Goal: Information Seeking & Learning: Learn about a topic

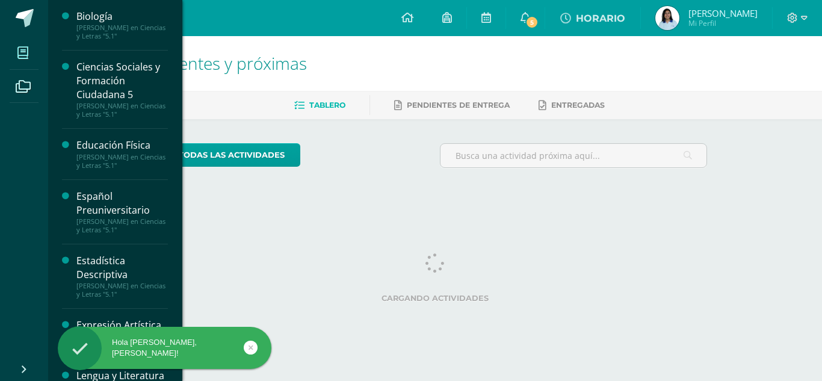
click at [21, 55] on icon at bounding box center [22, 53] width 11 height 12
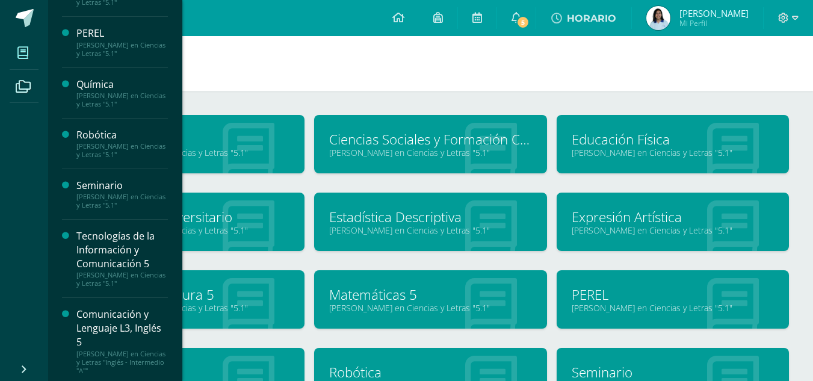
scroll to position [461, 0]
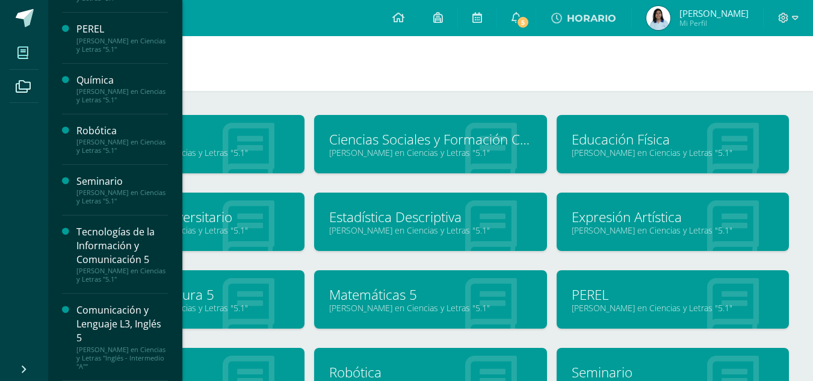
click at [134, 252] on div "Tecnologías de la Información y Comunicación 5" at bounding box center [121, 246] width 91 height 42
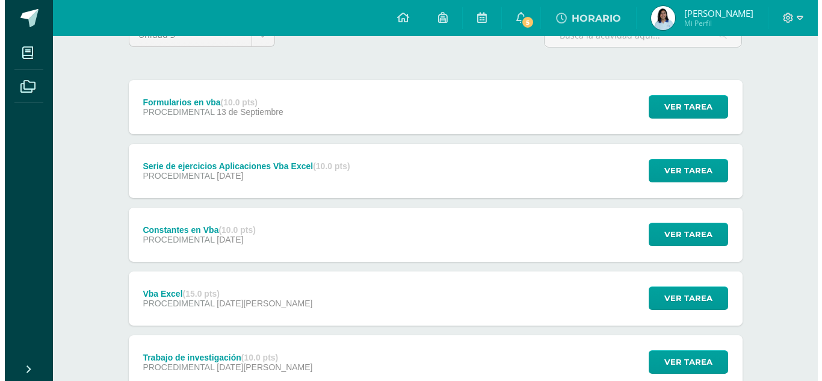
scroll to position [127, 0]
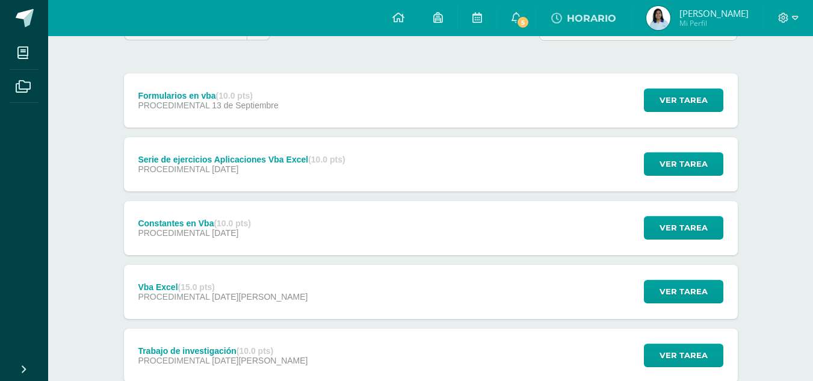
click at [555, 148] on div "Serie de ejercicios Aplicaciones Vba Excel (10.0 pts) PROCEDIMENTAL [DATE] Ver …" at bounding box center [431, 164] width 614 height 54
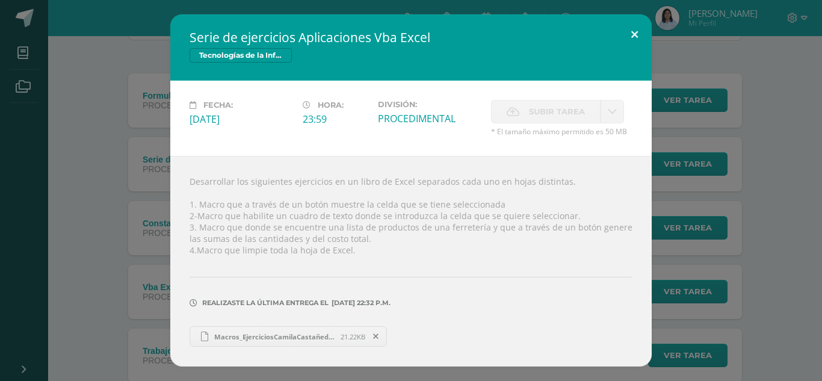
click at [641, 34] on button at bounding box center [634, 34] width 34 height 41
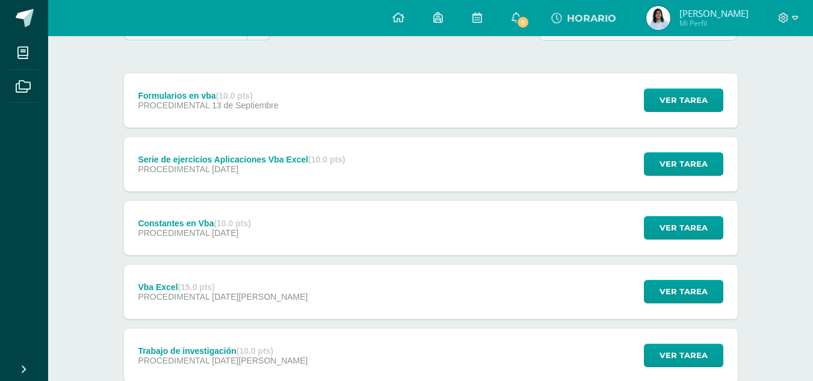
click at [470, 121] on div "Formularios en vba (10.0 pts) PROCEDIMENTAL [DATE] Ver tarea Formularios en vba…" at bounding box center [431, 100] width 614 height 54
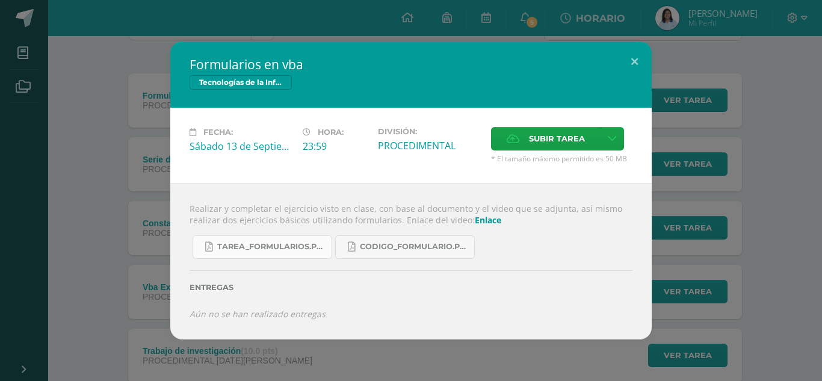
click at [291, 244] on span "Tarea_formularios.pdf" at bounding box center [271, 247] width 108 height 10
click at [381, 238] on link "CODIGO_formulario.pdf" at bounding box center [405, 246] width 140 height 23
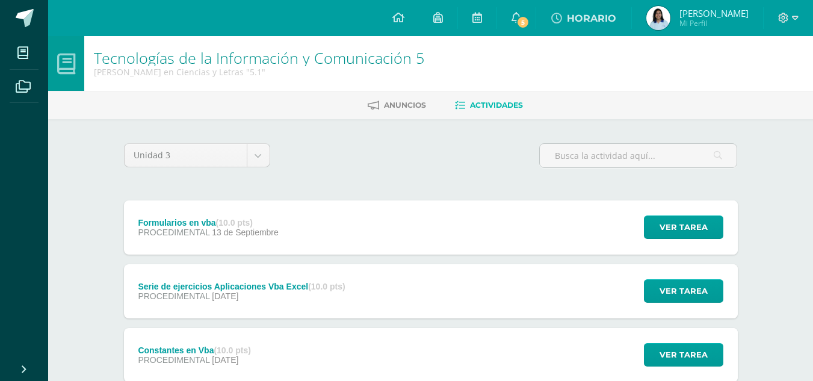
click at [371, 209] on div "Formularios en vba (10.0 pts) PROCEDIMENTAL [DATE] Ver tarea Formularios en vba…" at bounding box center [431, 227] width 614 height 54
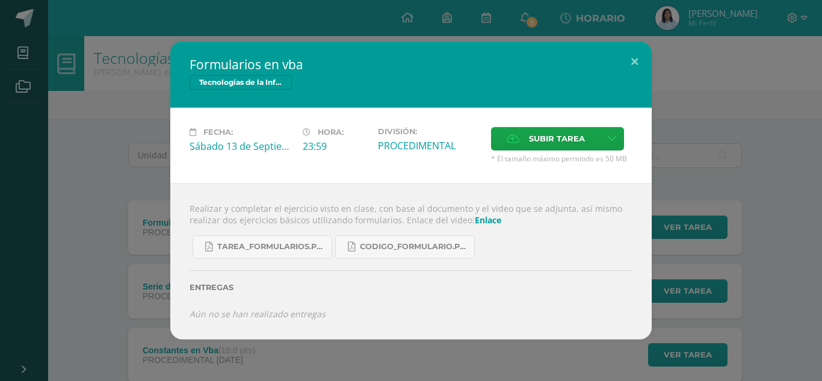
click at [488, 220] on link "Enlace" at bounding box center [488, 219] width 26 height 11
